Goal: Communication & Community: Answer question/provide support

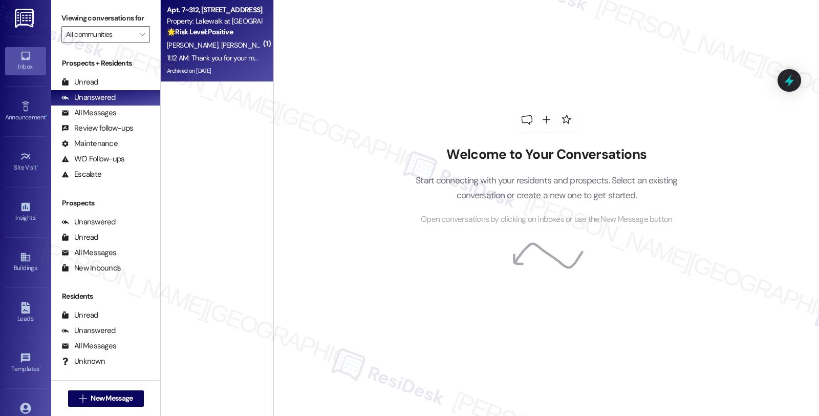
click at [238, 37] on div "🌟 Risk Level: Positive The resident responded positively to a satisfaction chec…" at bounding box center [214, 32] width 95 height 11
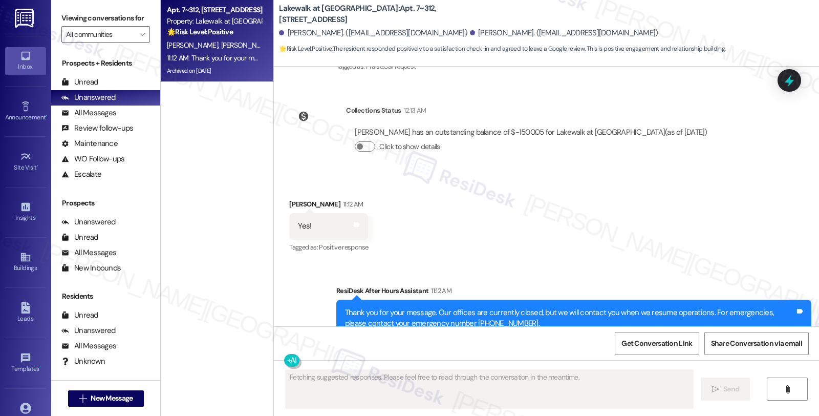
scroll to position [1451, 0]
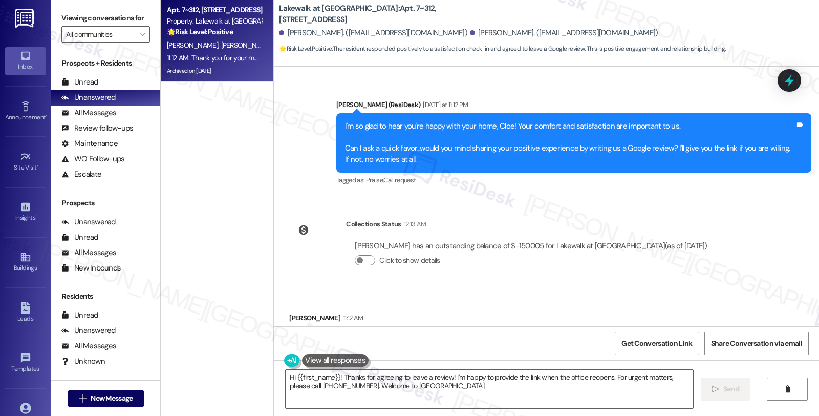
type textarea "Hi {{first_name}}! Thanks for agreeing to leave a review! I'm happy to provide …"
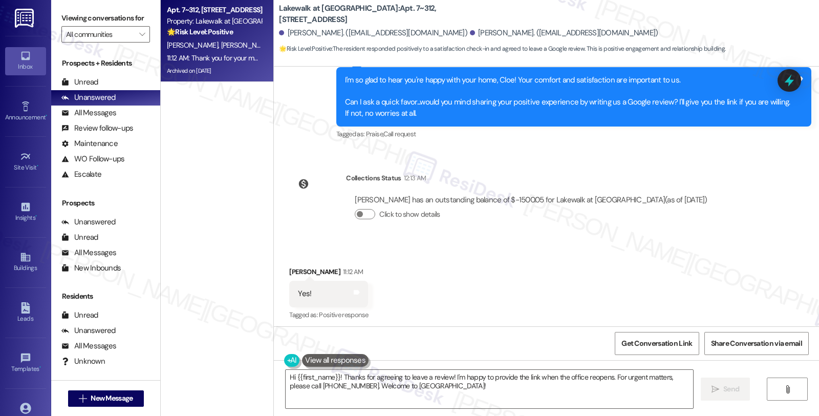
scroll to position [1564, 0]
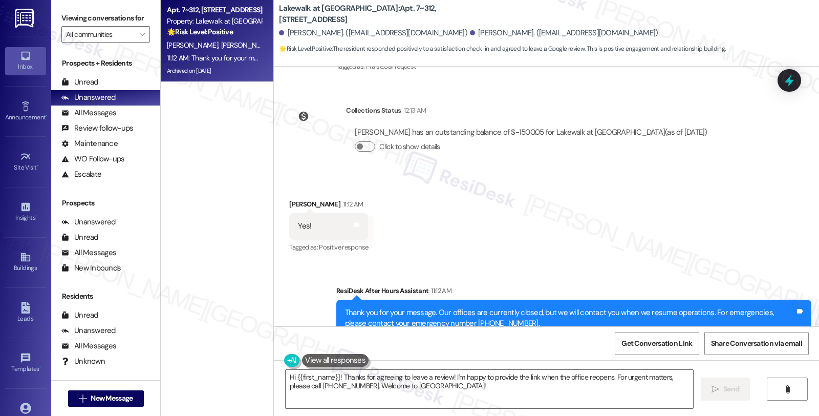
click at [500, 207] on div "Received via SMS [PERSON_NAME] 11:12 AM Yes! Tags and notes Tagged as: Positive…" at bounding box center [546, 219] width 545 height 87
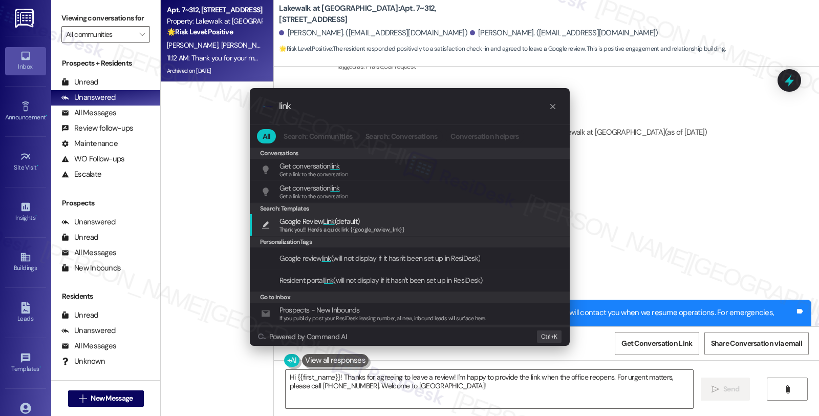
type input "link"
click at [366, 228] on span "Thank you!!! Here's a quick link {{google_review_link}}" at bounding box center [342, 229] width 125 height 7
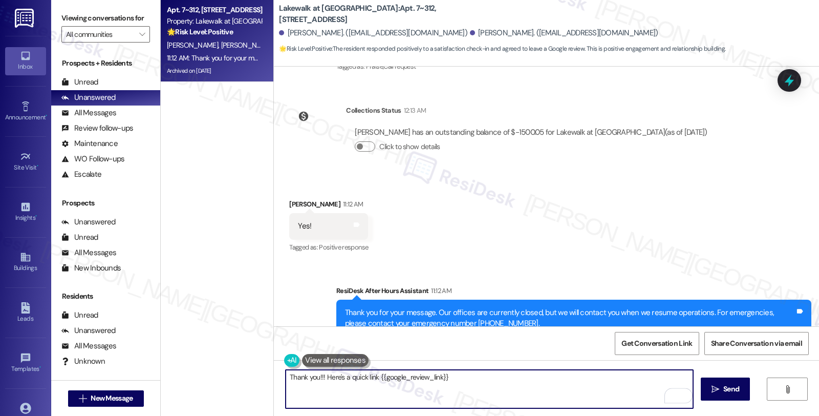
click at [289, 199] on div "[PERSON_NAME] 11:12 AM" at bounding box center [328, 206] width 79 height 14
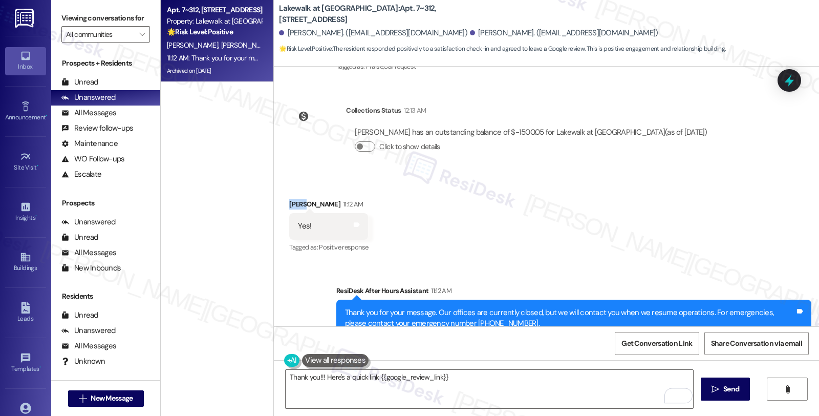
click at [289, 199] on div "[PERSON_NAME] 11:12 AM" at bounding box center [328, 206] width 79 height 14
copy div "Cloe"
click at [286, 376] on textarea "Thank you!!! Here's a quick link {{google_review_link}}" at bounding box center [489, 389] width 407 height 38
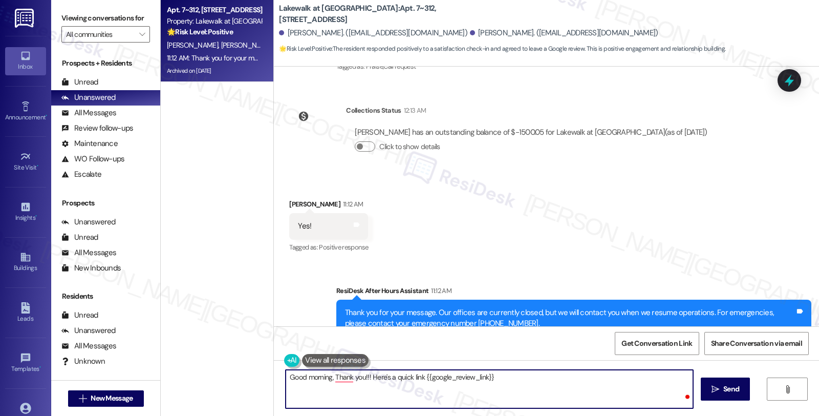
paste textarea "Cloe"
drag, startPoint x: 343, startPoint y: 376, endPoint x: 382, endPoint y: 374, distance: 39.5
click at [382, 374] on textarea "Good morning, Cloe, tThank you!!! Here's a quick link {{google_review_link}}" at bounding box center [489, 389] width 407 height 38
click at [347, 376] on textarea "hGood morning, Cloe, Here's a quick link {{google_review_link}}" at bounding box center [489, 389] width 407 height 38
click at [344, 376] on textarea "Good morning, Cloe, Here's a quick link {{google_review_link}}" at bounding box center [489, 389] width 407 height 38
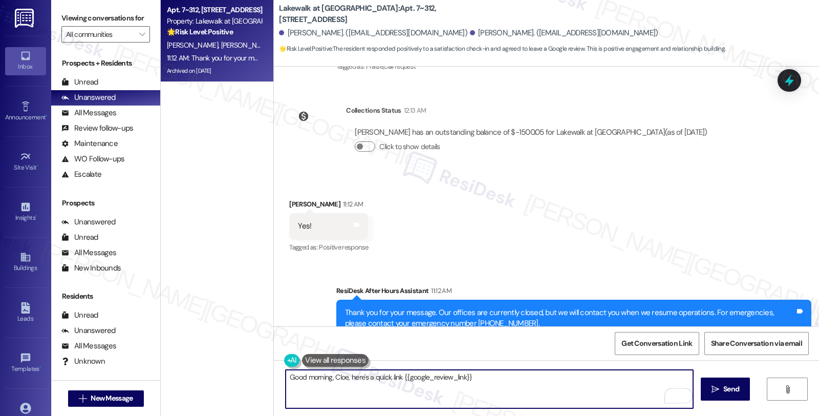
click at [495, 381] on textarea "Good morning, Cloe, here's a quick link {{google_review_link}}" at bounding box center [489, 389] width 407 height 38
type textarea "Good morning, Cloe, here's a quick link {{google_review_link}}."
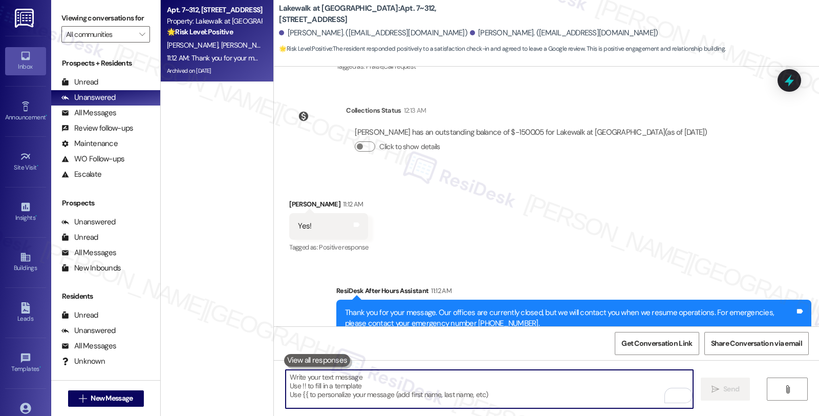
scroll to position [1467, 0]
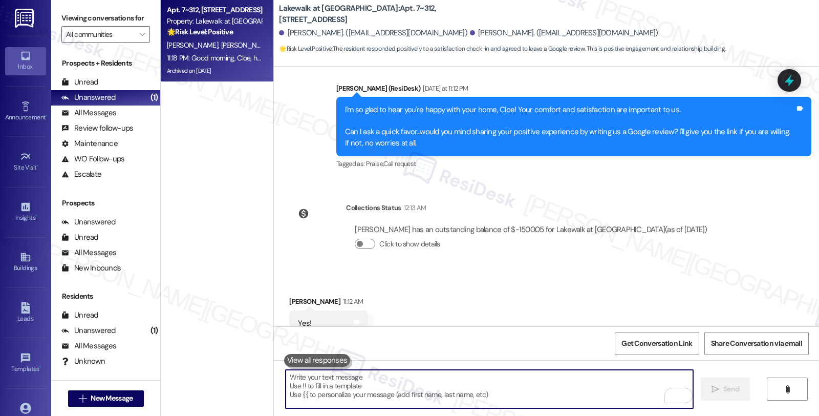
click at [444, 384] on textarea "To enrich screen reader interactions, please activate Accessibility in Grammarl…" at bounding box center [489, 389] width 407 height 38
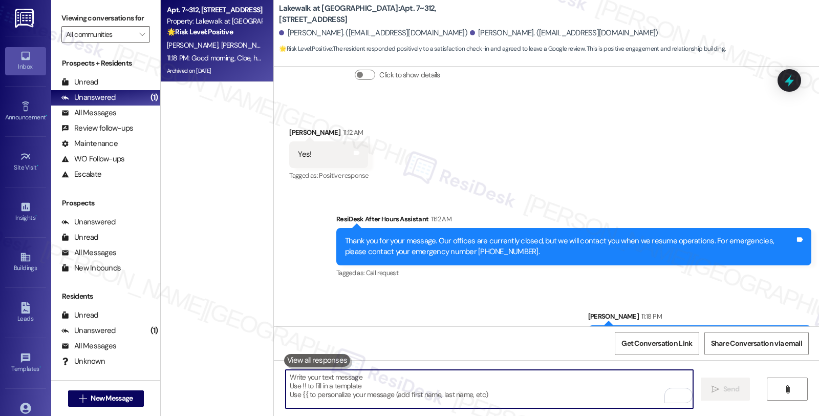
click at [442, 388] on textarea "To enrich screen reader interactions, please activate Accessibility in Grammarl…" at bounding box center [489, 389] width 407 height 38
paste textarea "You may leave your review at your convenience. I would also appreciate if you c…"
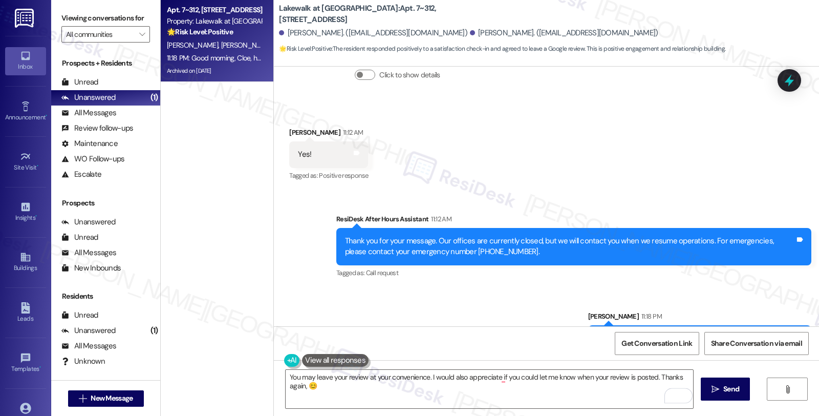
click at [597, 333] on div "Good morning, Cloe, here's a quick link [URL][DOMAIN_NAME] ." at bounding box center [696, 338] width 199 height 11
copy div "Cloe"
click at [288, 385] on textarea "You may leave your review at your convenience. I would also appreciate if you c…" at bounding box center [489, 389] width 407 height 38
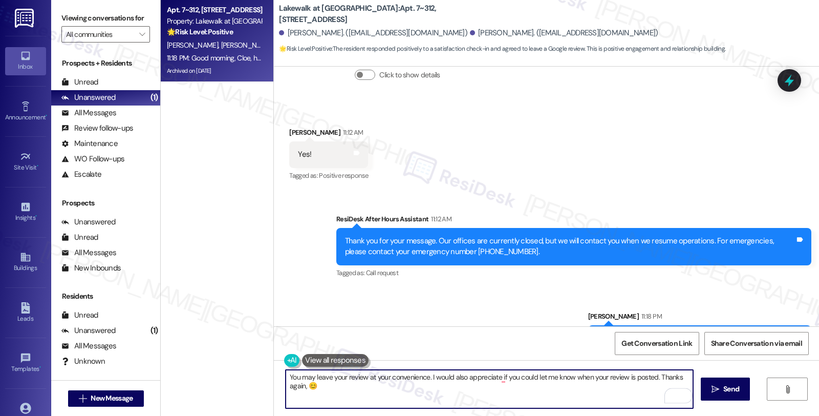
paste textarea "Cloe"
type textarea "You may leave your review at your convenience. I would also appreciate if you c…"
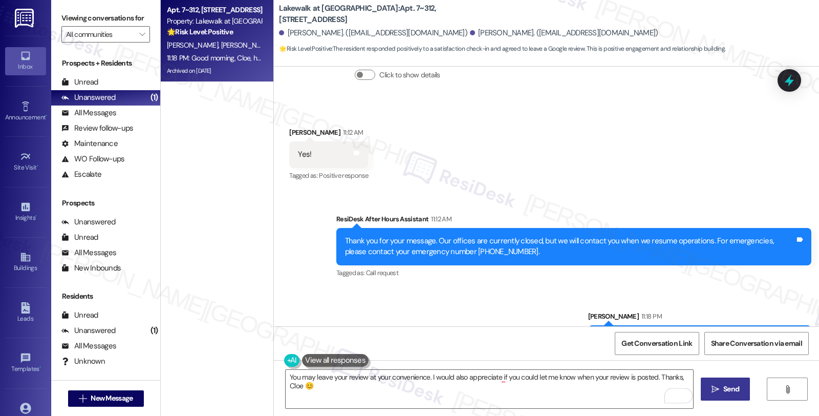
click at [719, 387] on span " Send" at bounding box center [726, 388] width 32 height 11
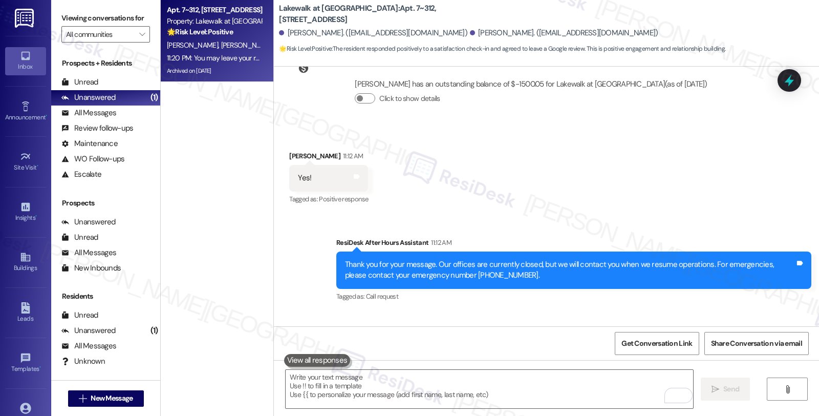
scroll to position [1707, 0]
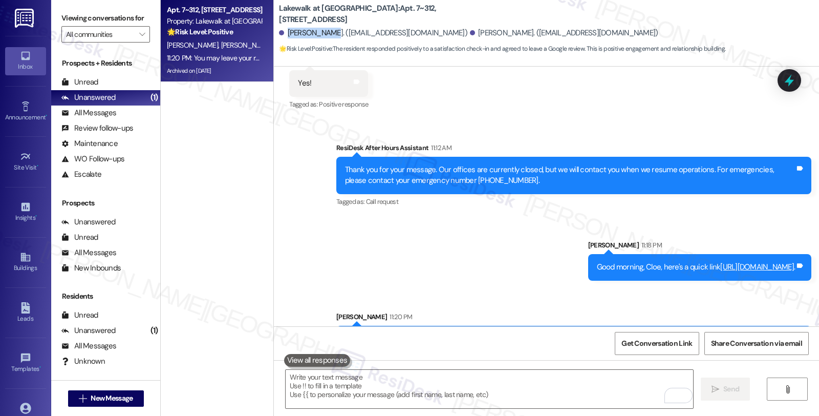
drag, startPoint x: 280, startPoint y: 31, endPoint x: 318, endPoint y: 31, distance: 38.9
click at [318, 31] on div "[PERSON_NAME]. ([EMAIL_ADDRESS][DOMAIN_NAME])" at bounding box center [373, 33] width 188 height 11
copy div "[PERSON_NAME]"
click at [683, 341] on span "Get Conversation Link" at bounding box center [656, 343] width 71 height 11
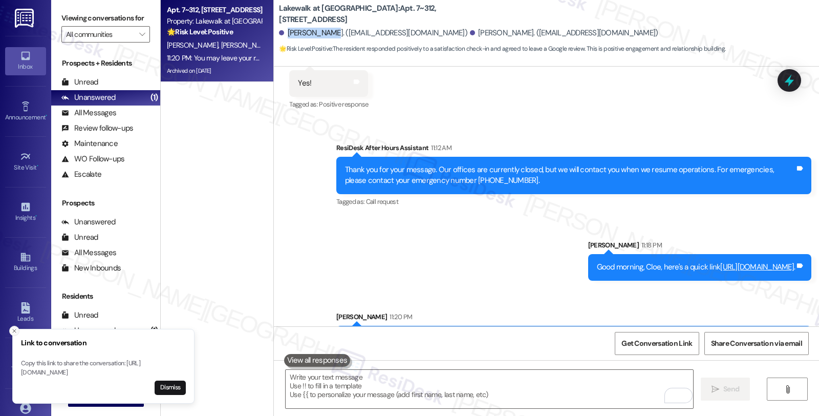
click at [10, 326] on button "Close toast" at bounding box center [14, 331] width 10 height 10
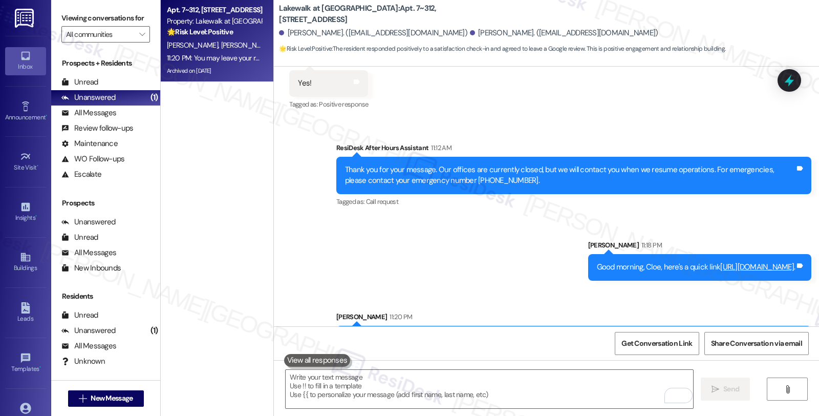
click at [386, 228] on div "Sent via SMS ResiDesk After Hours Assistant 11:12 AM Thank you for your message…" at bounding box center [546, 244] width 545 height 251
click at [99, 118] on div "All Messages" at bounding box center [88, 113] width 55 height 11
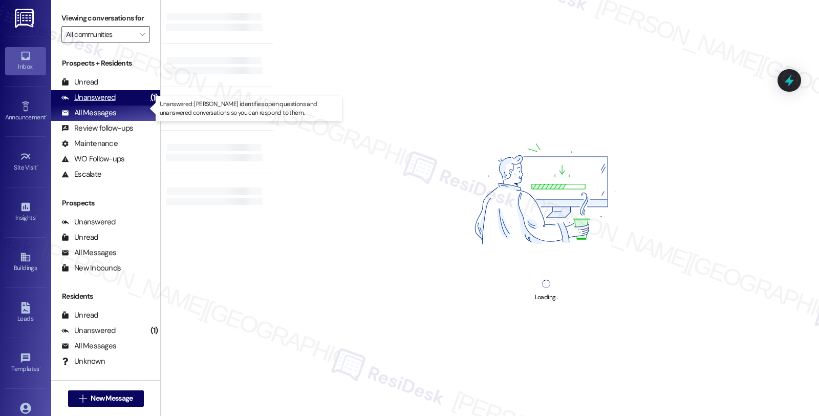
click at [102, 103] on div "Unanswered" at bounding box center [88, 97] width 54 height 11
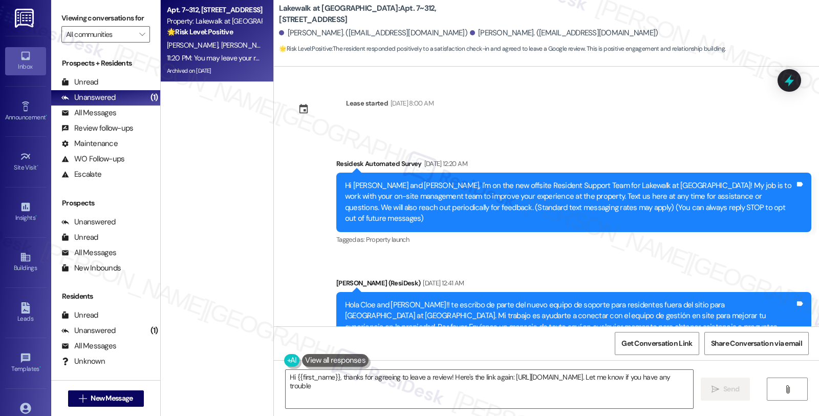
type textarea "Hi {{first_name}}, thanks for agreeing to leave a review! Here's the link again…"
